Goal: Information Seeking & Learning: Find specific fact

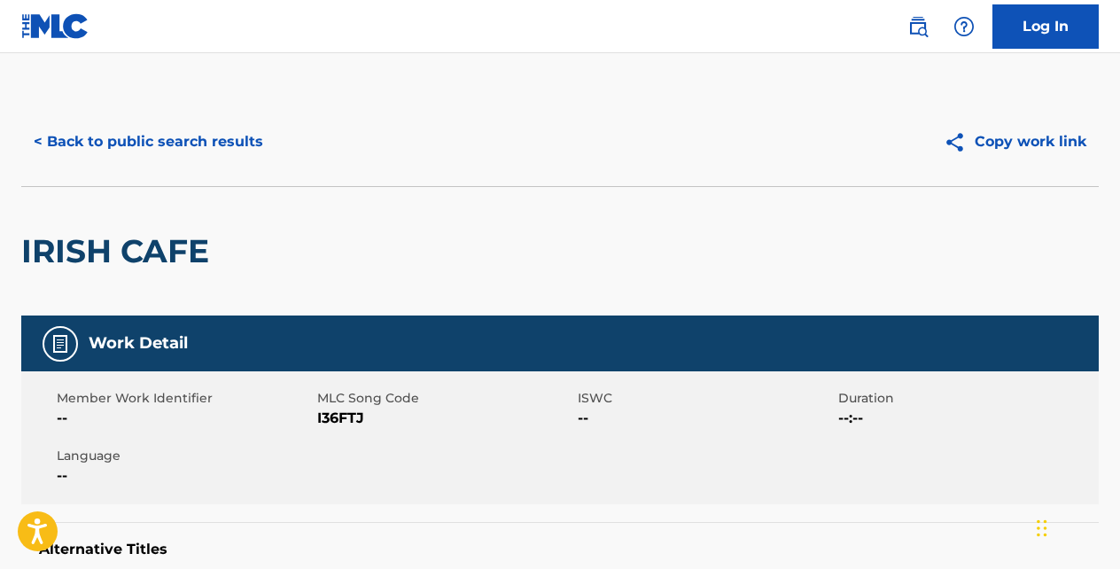
click at [233, 141] on button "< Back to public search results" at bounding box center [148, 142] width 254 height 44
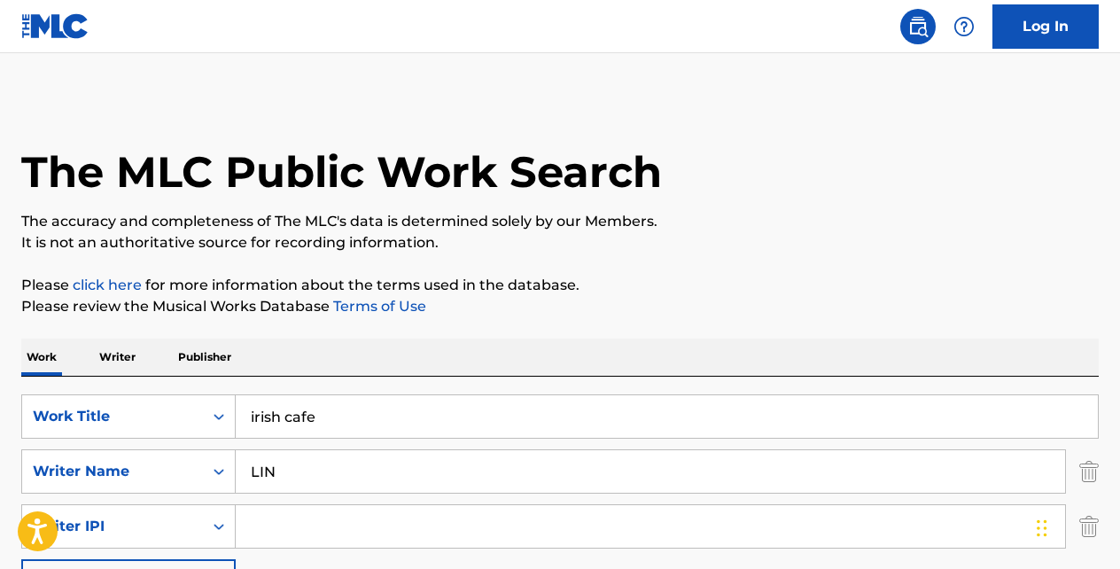
click at [343, 416] on input "irish cafe" at bounding box center [667, 416] width 862 height 43
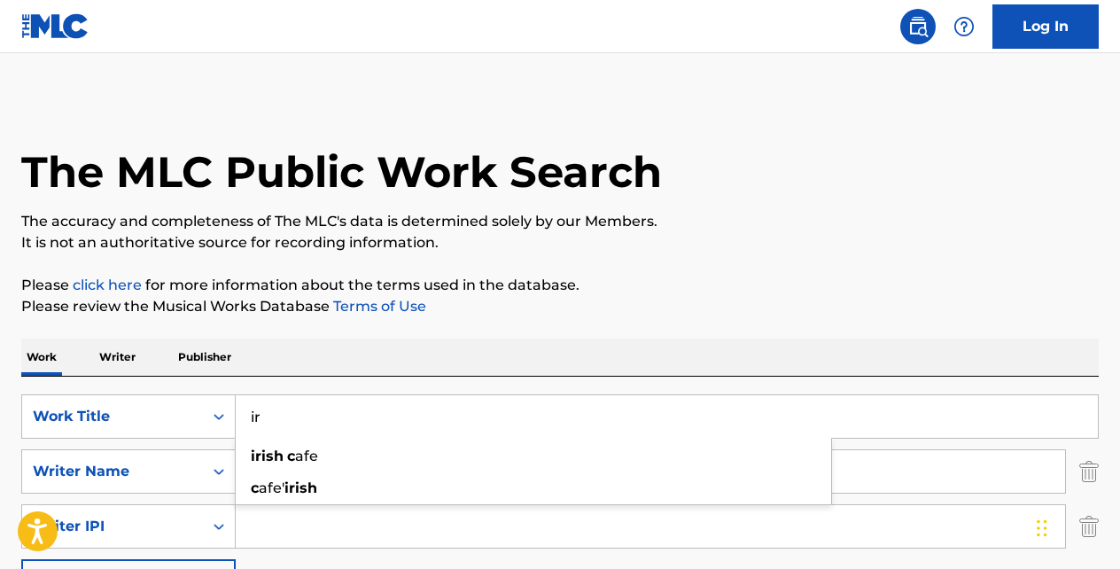
type input "i"
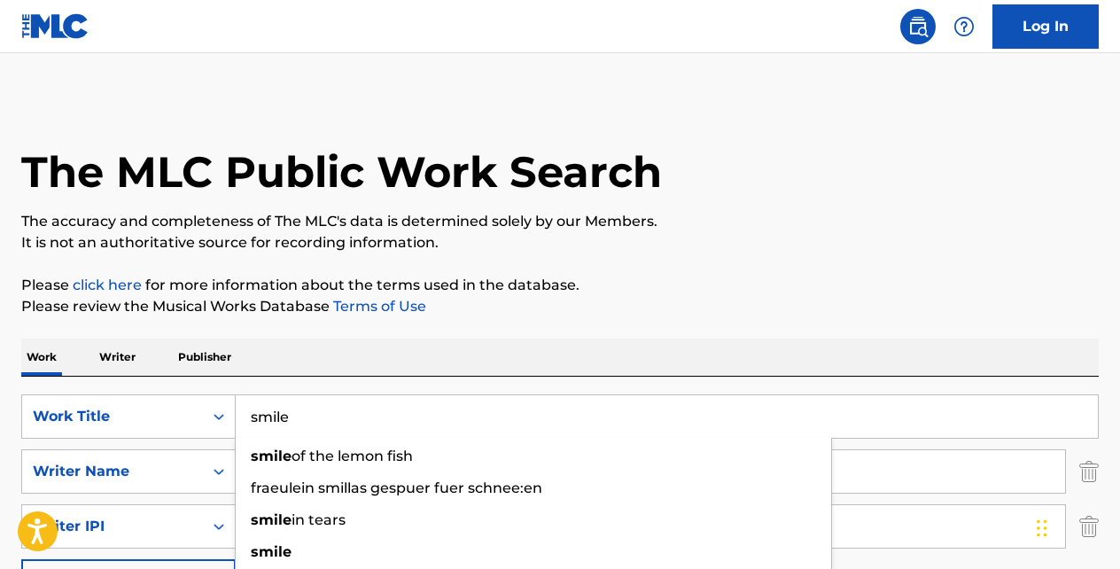
type input "smile"
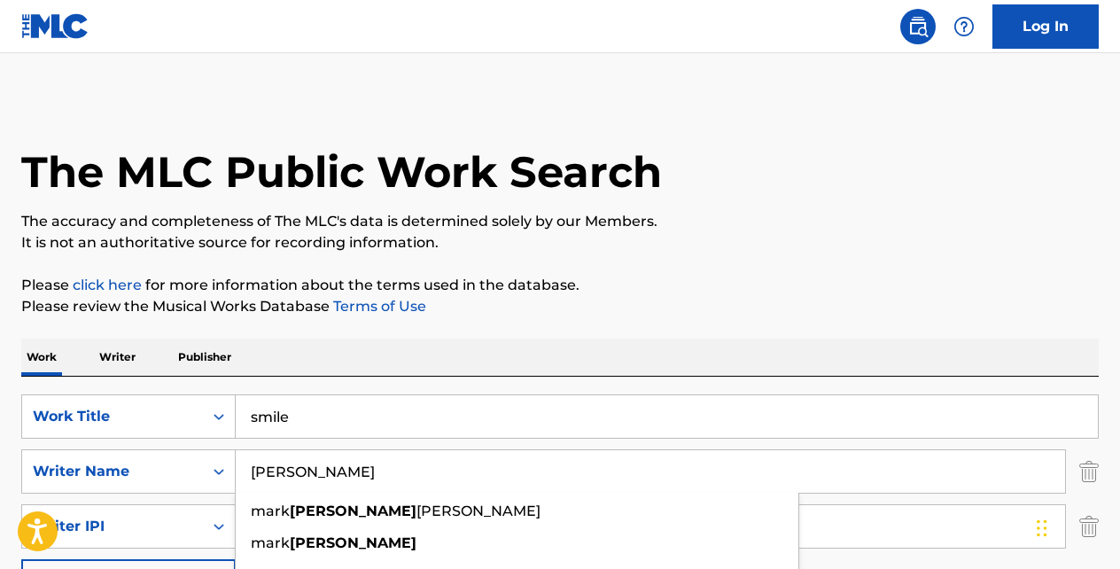
type input "[PERSON_NAME]"
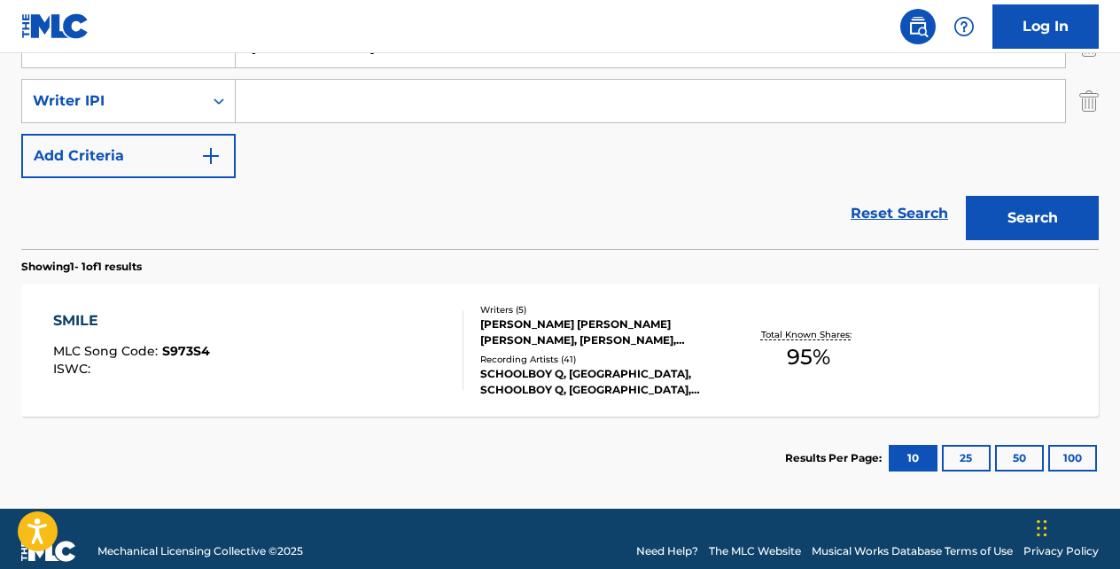
scroll to position [443, 0]
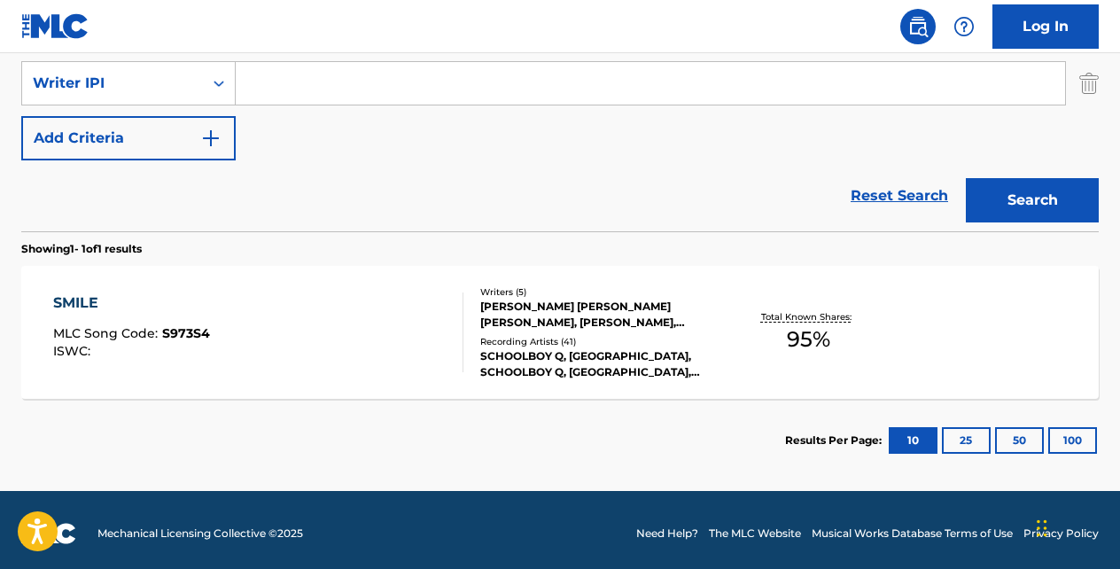
click at [88, 299] on div "SMILE" at bounding box center [131, 302] width 157 height 21
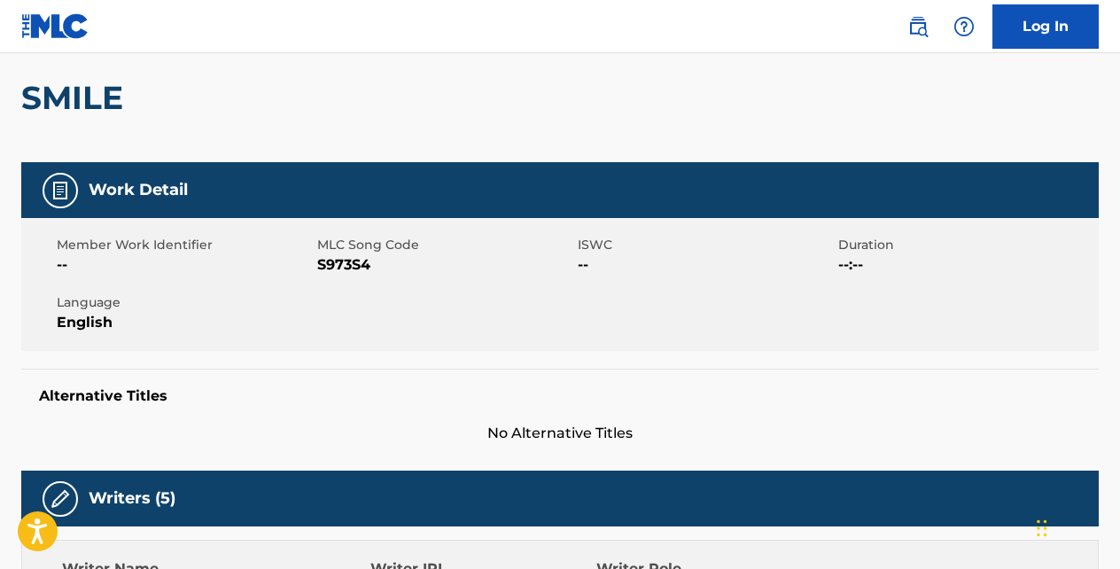
scroll to position [153, 0]
